Goal: Transaction & Acquisition: Book appointment/travel/reservation

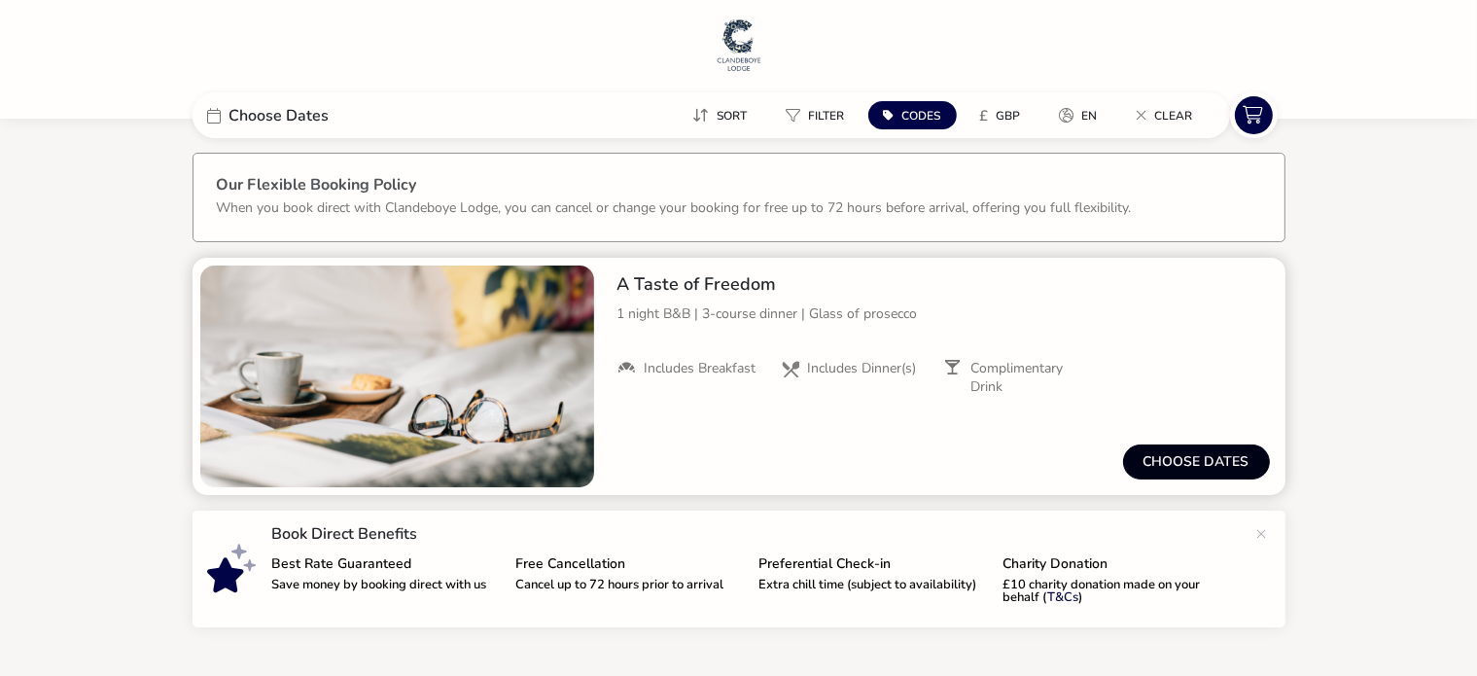
click at [1153, 455] on button "Choose dates" at bounding box center [1196, 461] width 147 height 35
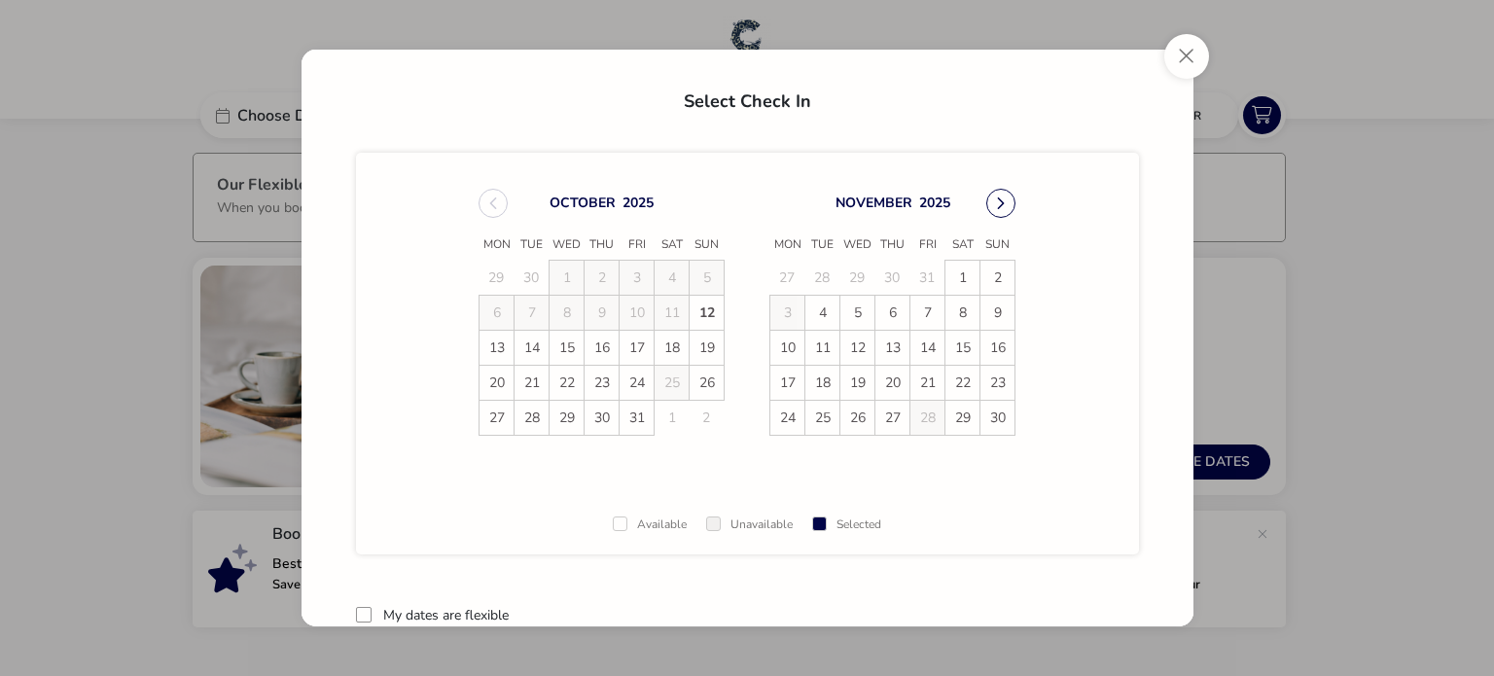
click at [1002, 215] on button "Next Month" at bounding box center [1000, 203] width 29 height 29
click at [973, 306] on span "13" at bounding box center [962, 313] width 34 height 34
click at [989, 308] on span "14" at bounding box center [998, 314] width 34 height 34
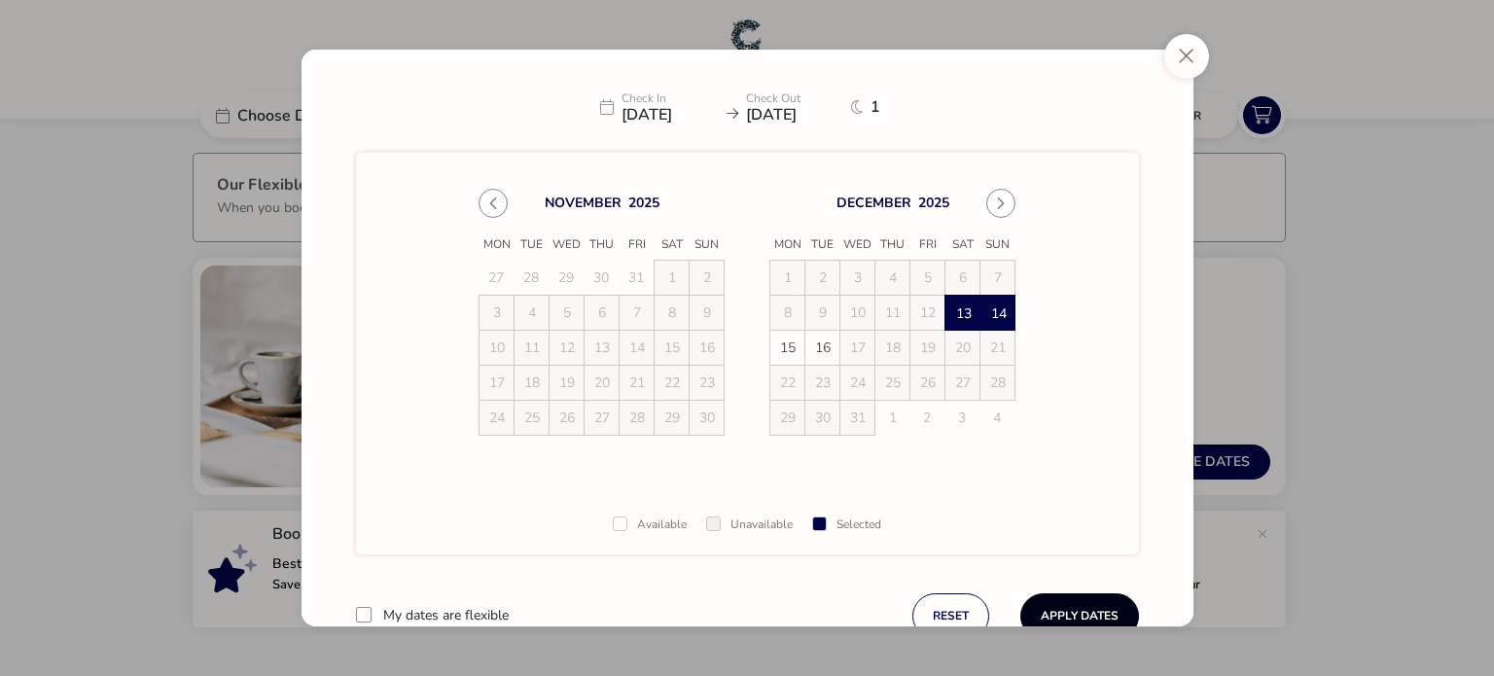
click at [1091, 621] on button "Apply Dates" at bounding box center [1079, 616] width 119 height 46
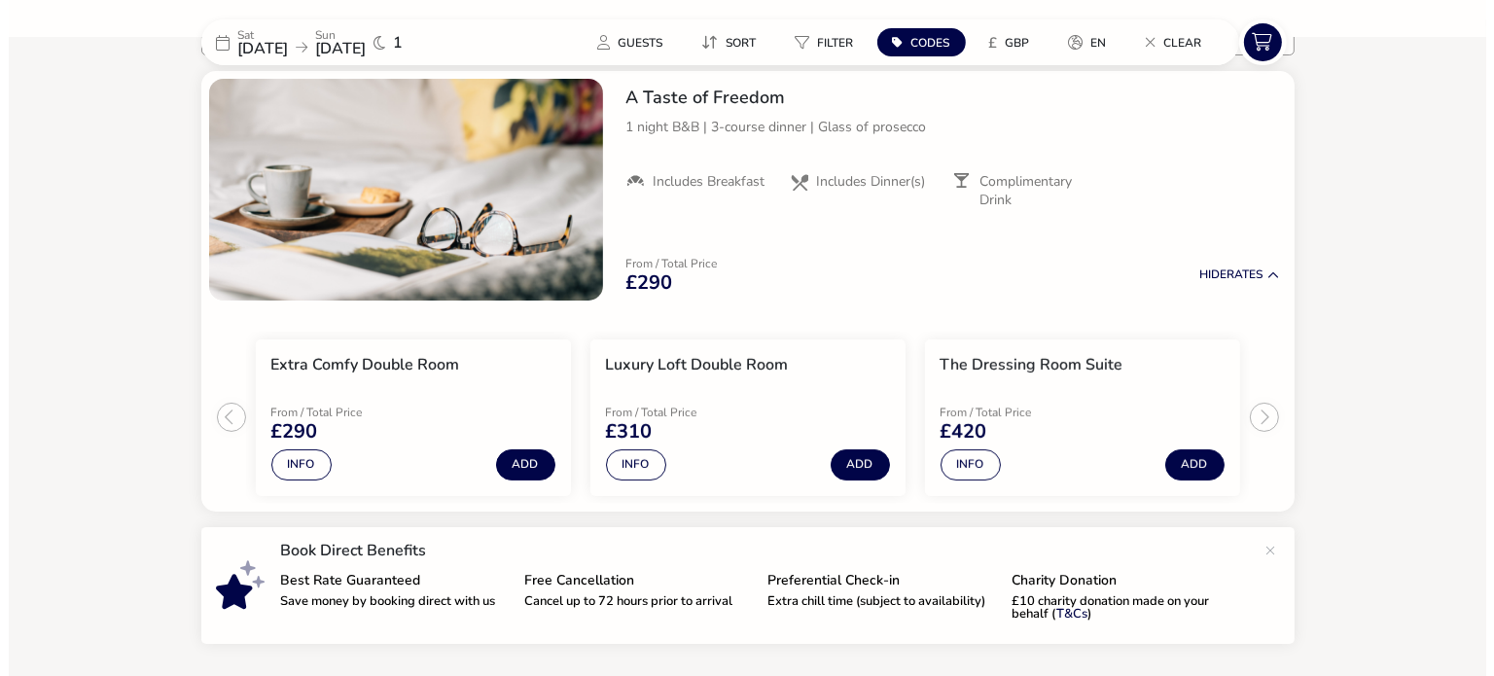
scroll to position [183, 0]
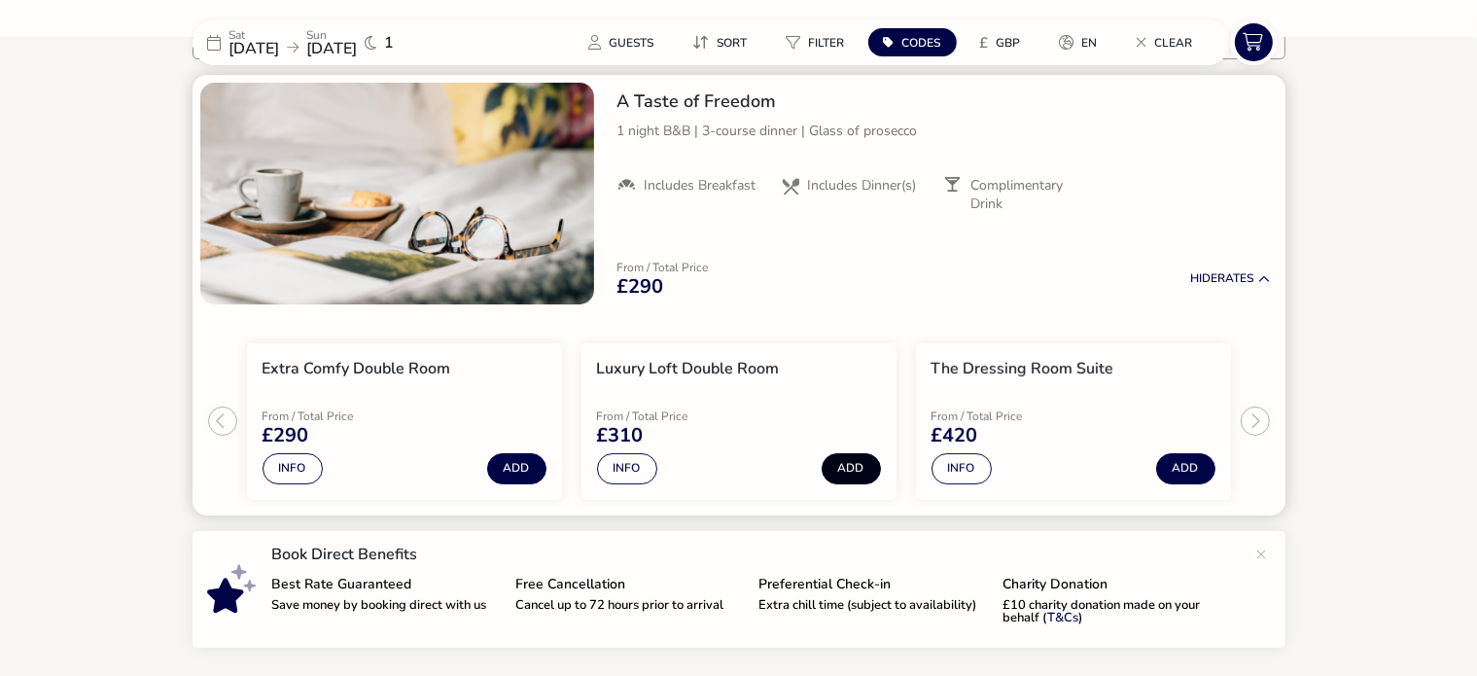
click at [845, 464] on button "Add" at bounding box center [851, 468] width 59 height 31
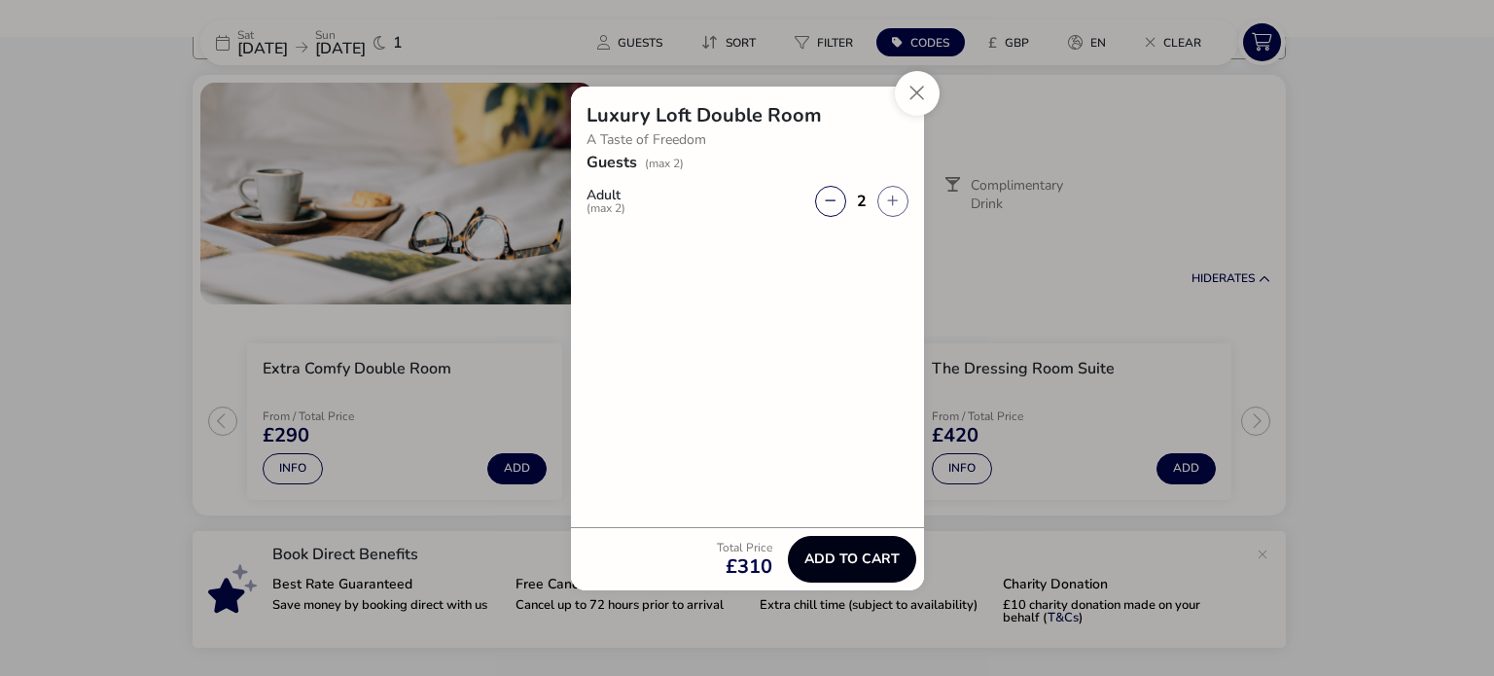
click at [814, 551] on span "Add to cart" at bounding box center [851, 558] width 95 height 15
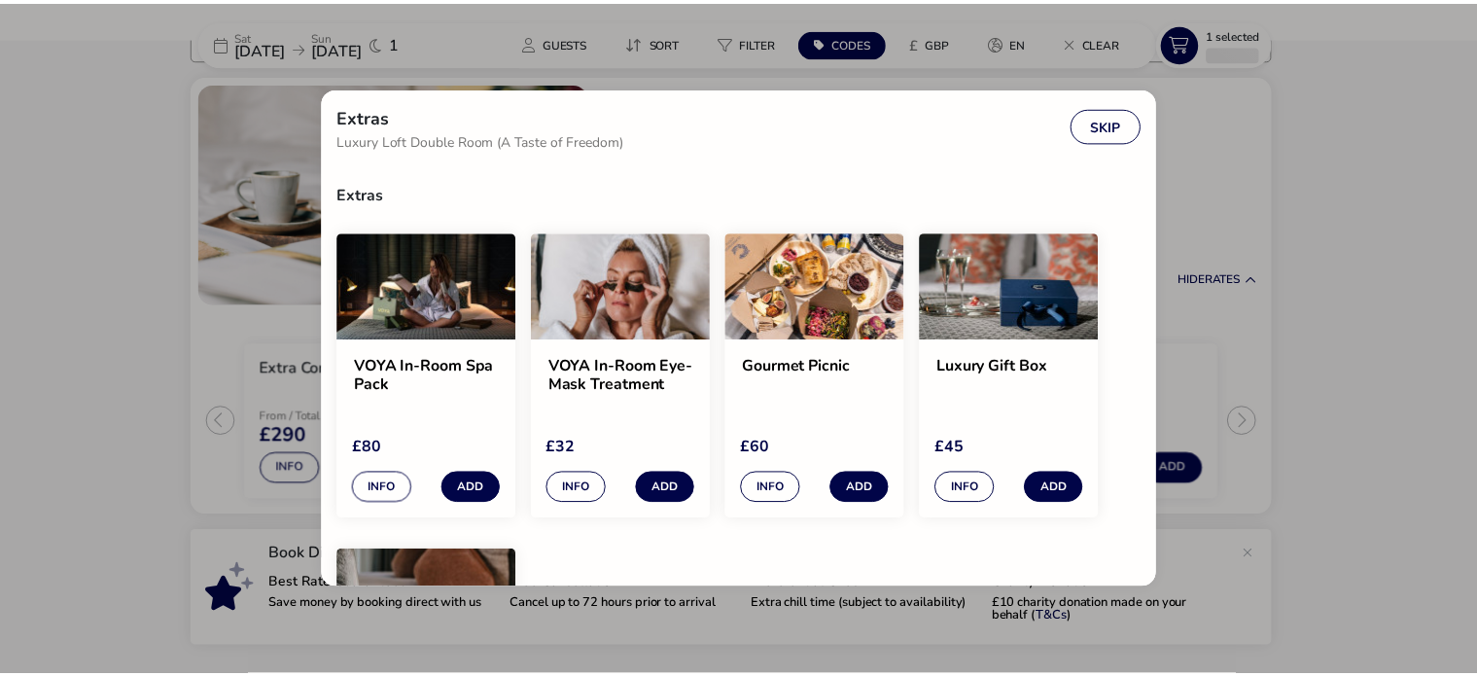
scroll to position [5, 0]
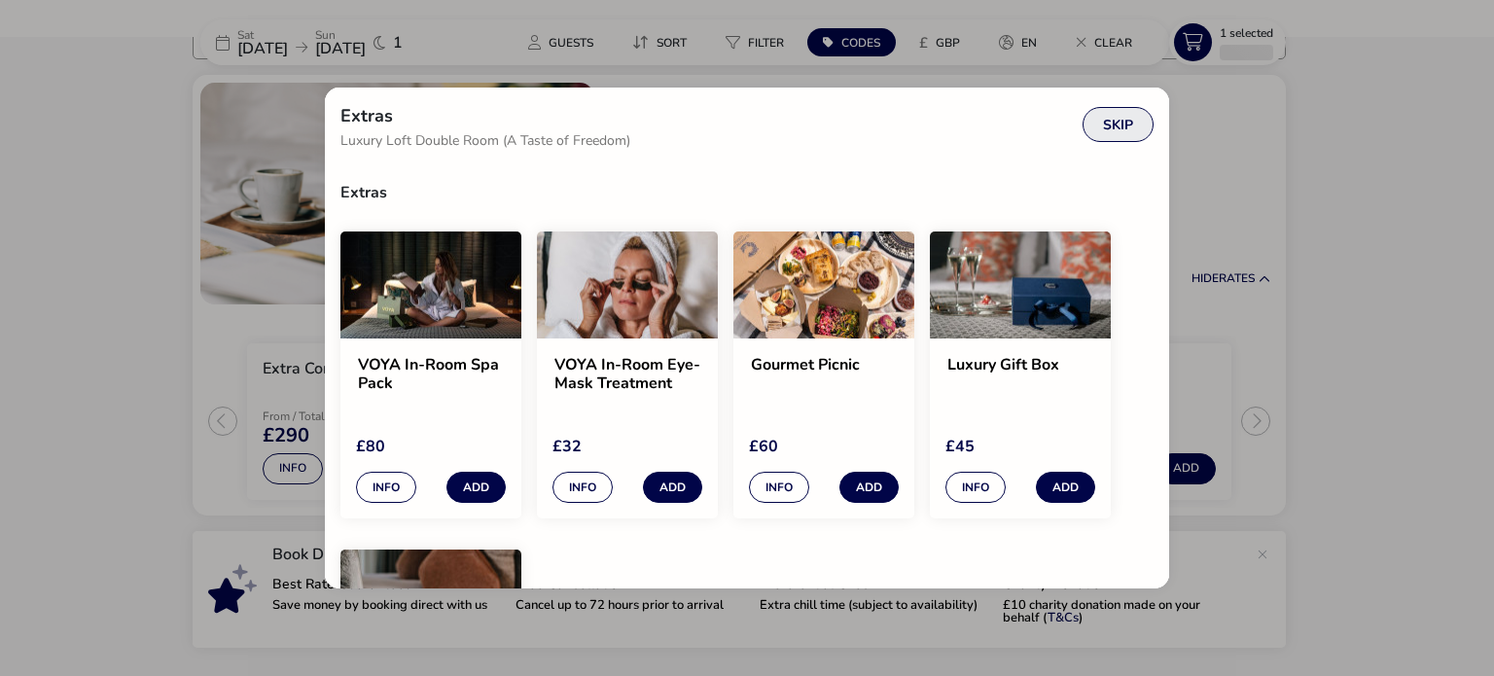
click at [1141, 135] on button "Skip" at bounding box center [1117, 124] width 71 height 35
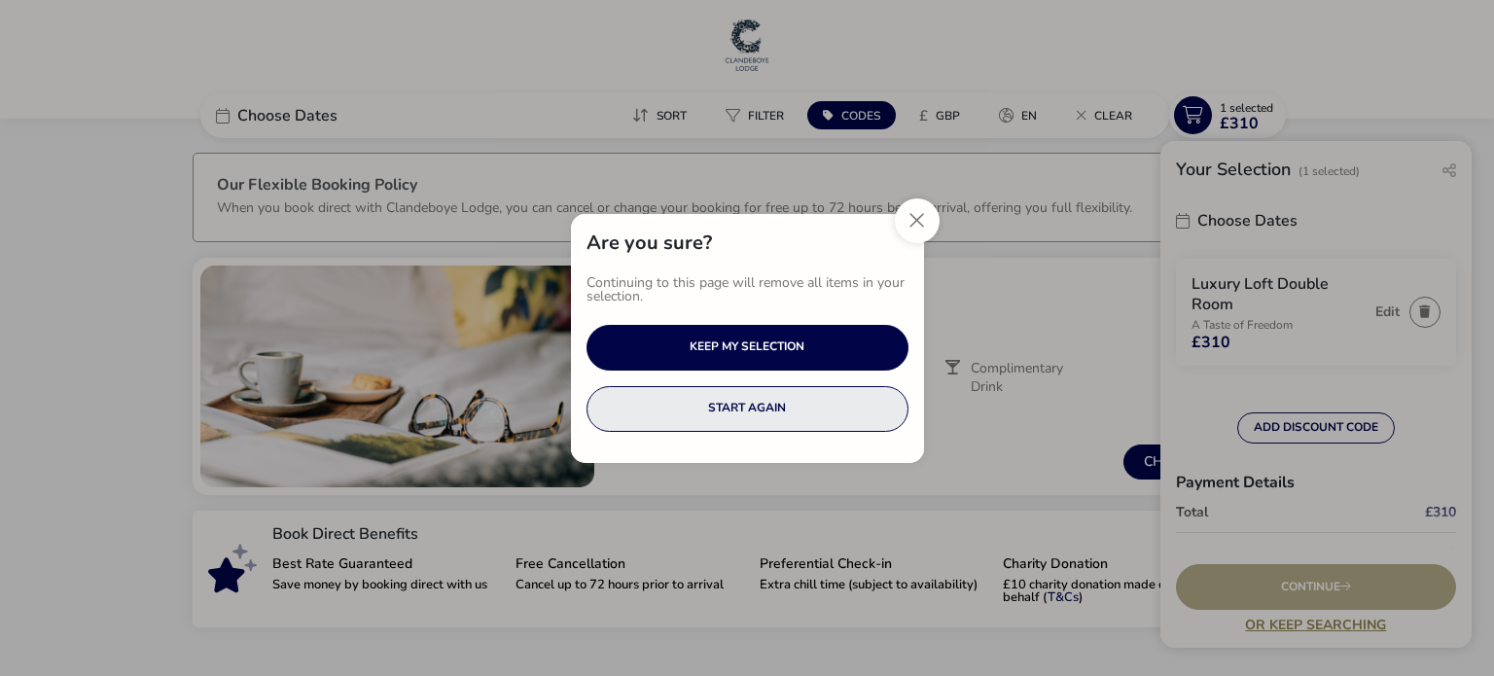
click at [680, 413] on button "START AGAIN" at bounding box center [747, 409] width 322 height 46
